Goal: Task Accomplishment & Management: Manage account settings

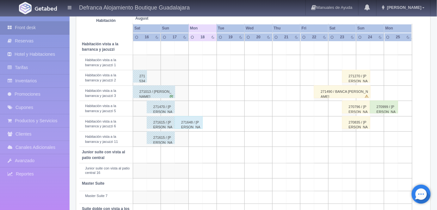
scroll to position [232, 0]
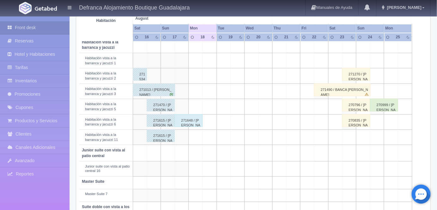
click at [194, 118] on div "271648 / [PERSON_NAME]" at bounding box center [189, 120] width 28 height 13
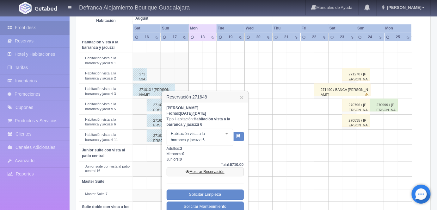
click at [206, 170] on link "Mostrar Reservación" at bounding box center [205, 171] width 77 height 9
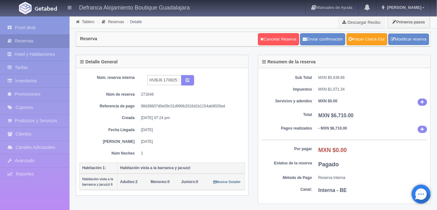
click at [366, 40] on link "Hacer Check-Out" at bounding box center [367, 39] width 41 height 12
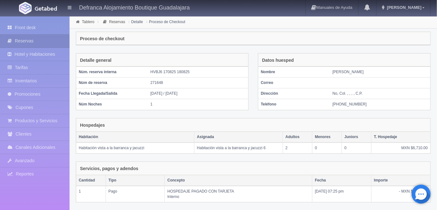
scroll to position [92, 0]
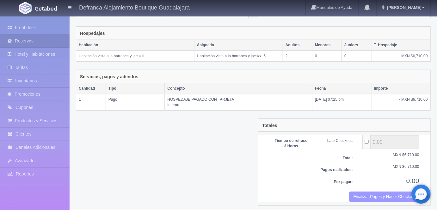
click at [370, 192] on button "Finalizar Pagos y Hacer Checkout" at bounding box center [384, 196] width 70 height 10
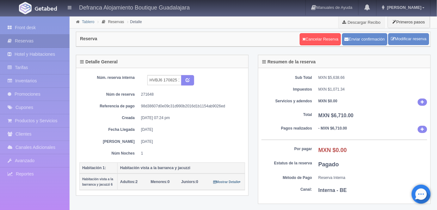
click at [87, 23] on link "Tablero" at bounding box center [88, 22] width 12 height 4
